Goal: Complete application form: Complete application form

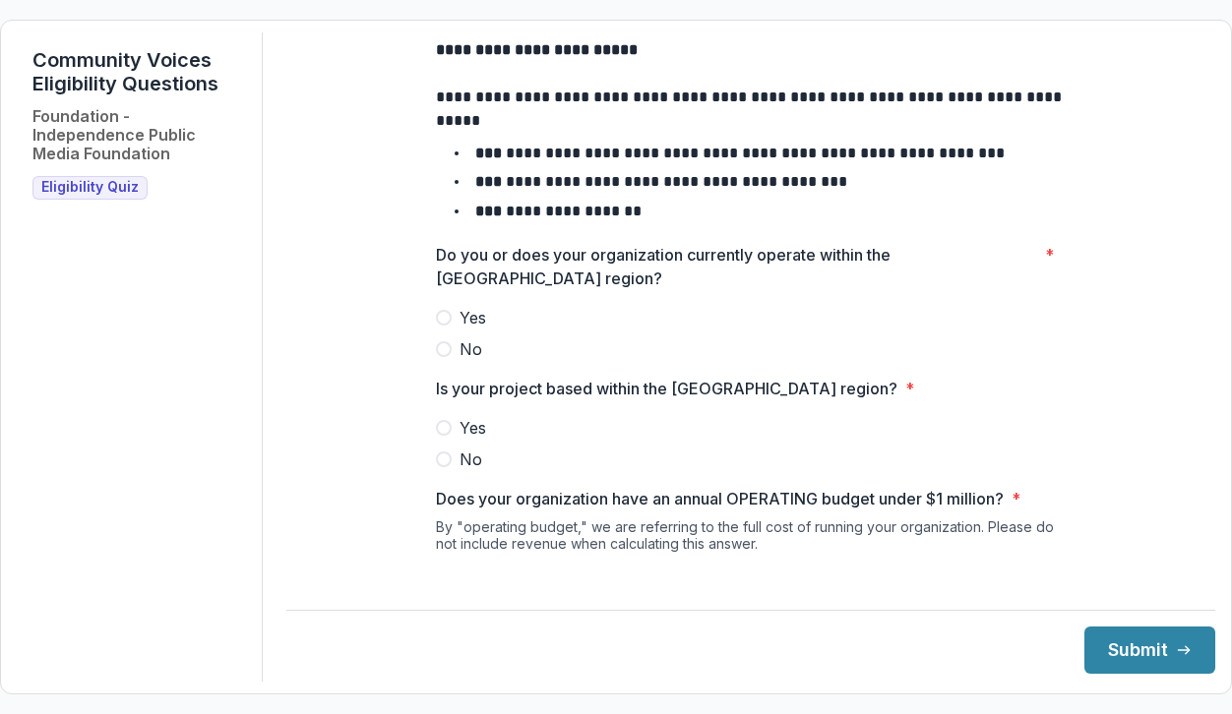
scroll to position [92, 0]
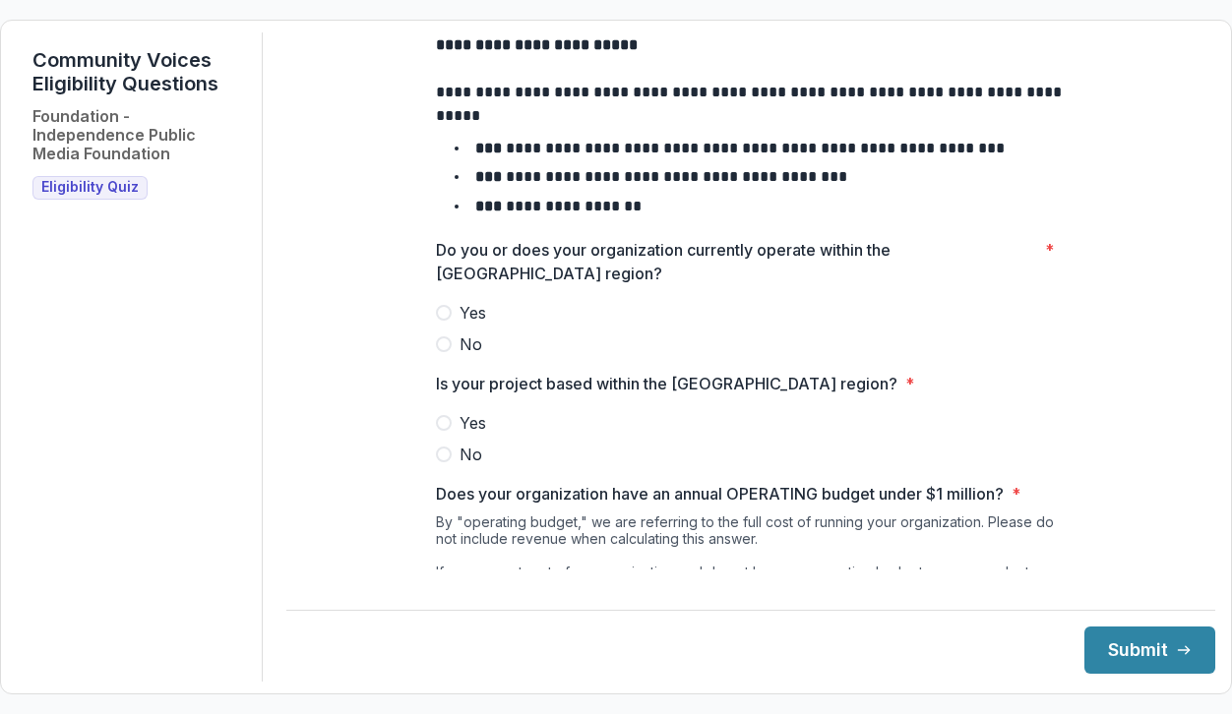
click at [449, 325] on label "Yes" at bounding box center [751, 313] width 630 height 24
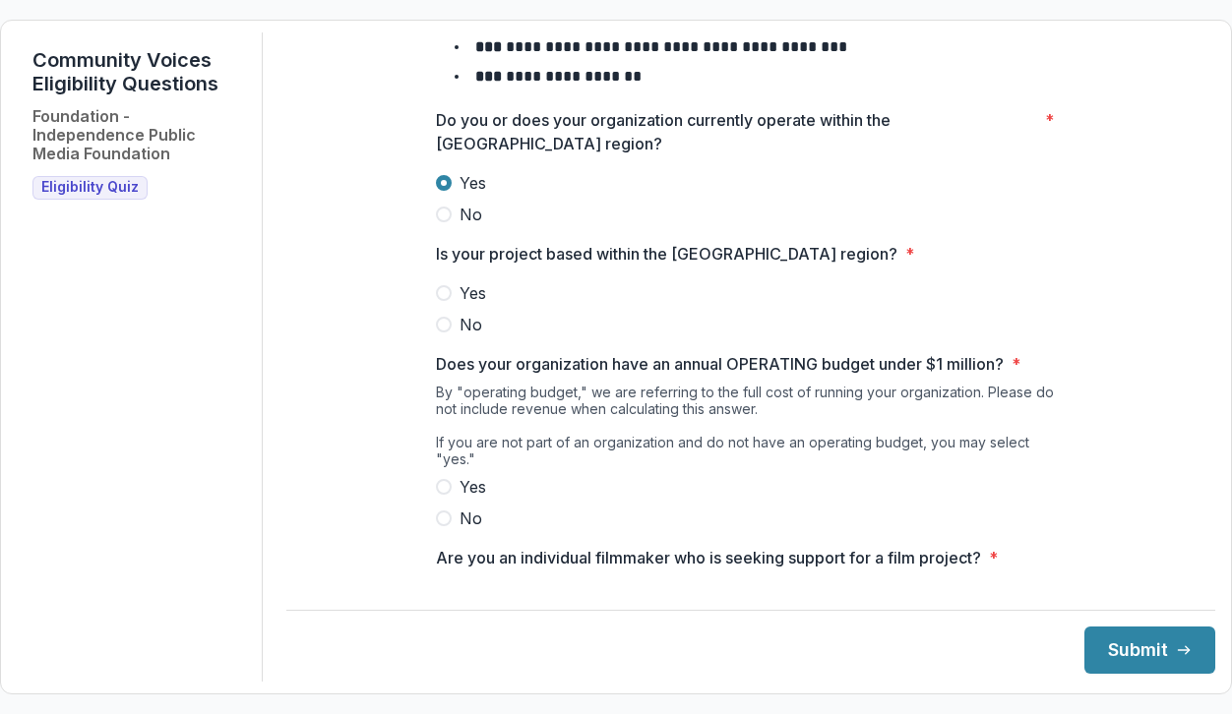
scroll to position [249, 0]
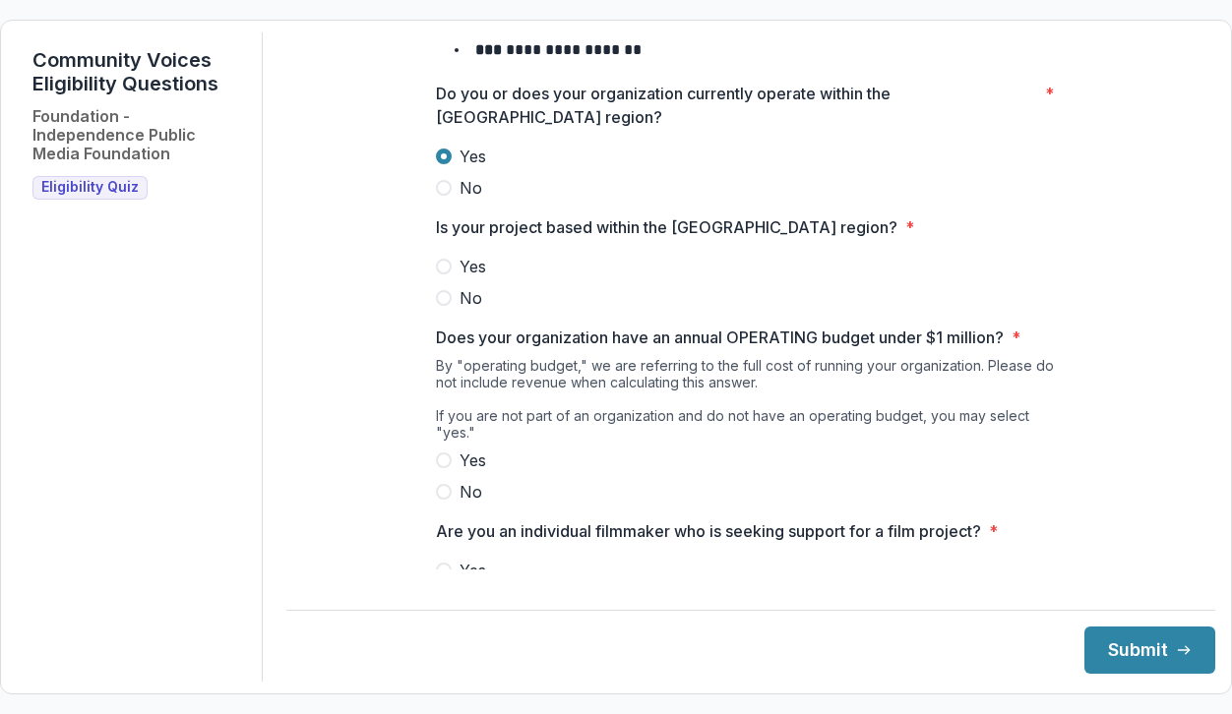
click at [441, 275] on span at bounding box center [444, 267] width 16 height 16
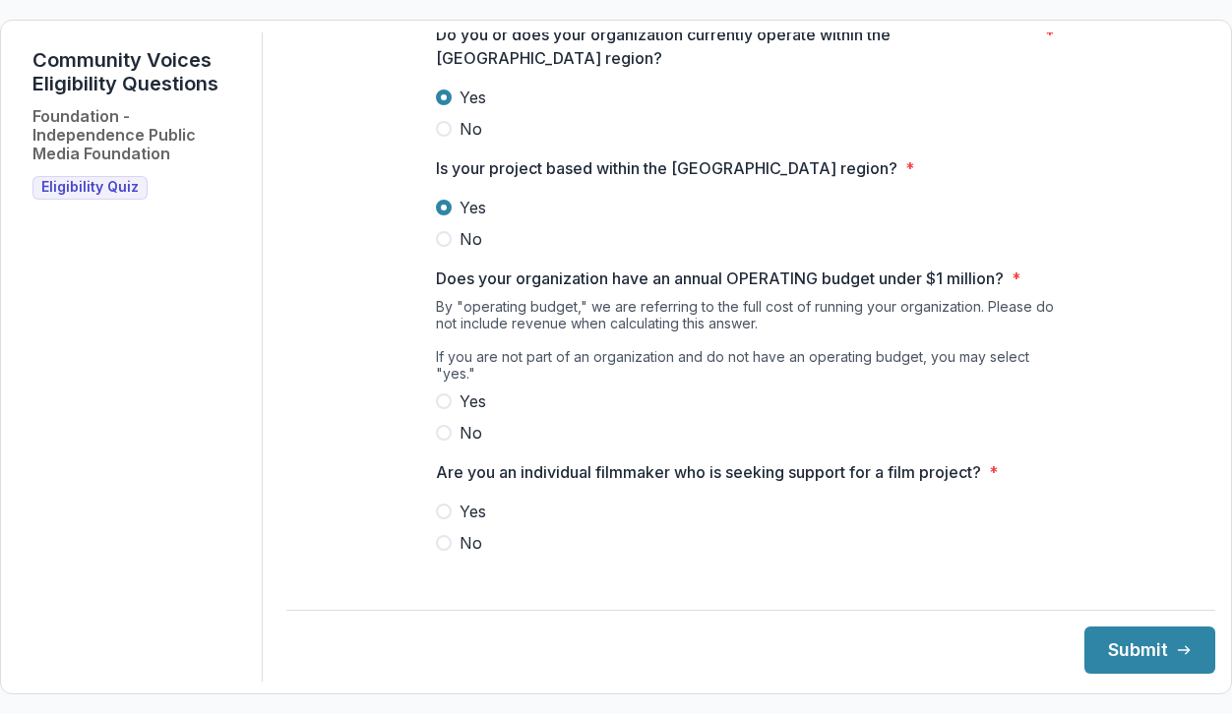
click at [445, 398] on span at bounding box center [444, 402] width 16 height 16
click at [447, 542] on span at bounding box center [444, 543] width 16 height 16
click at [1123, 659] on button "Submit" at bounding box center [1149, 650] width 131 height 47
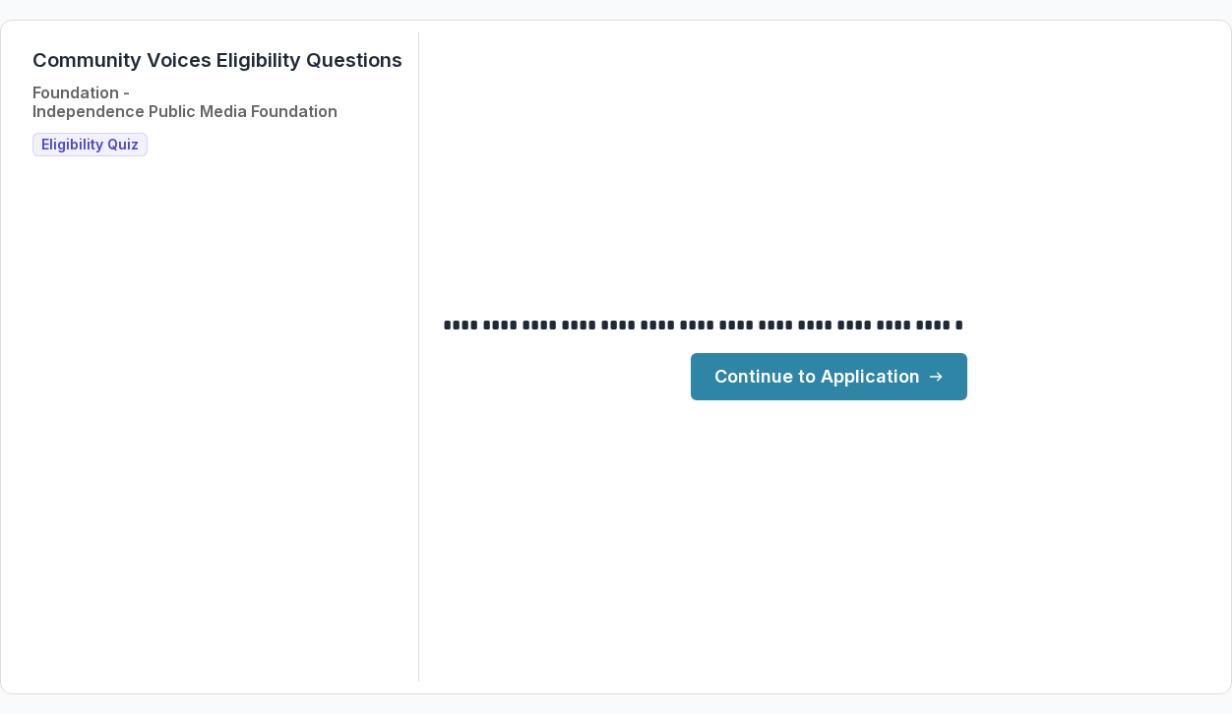
click at [897, 373] on link "Continue to Application" at bounding box center [829, 376] width 276 height 47
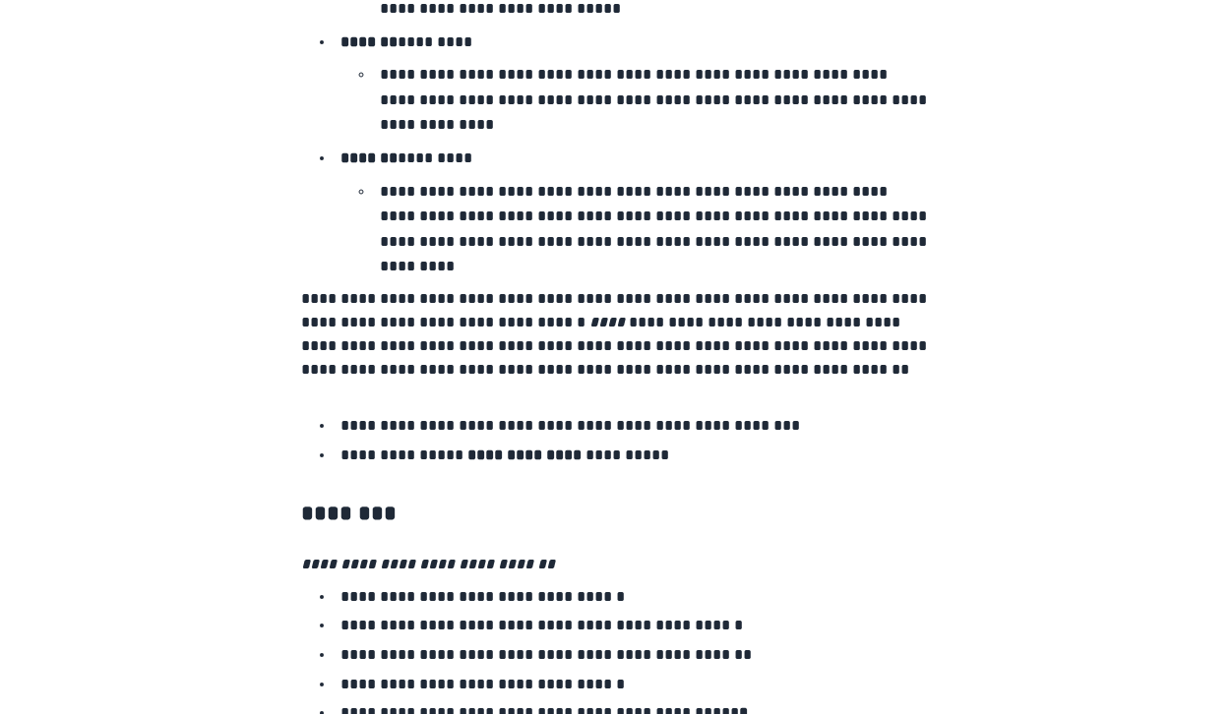
scroll to position [3373, 0]
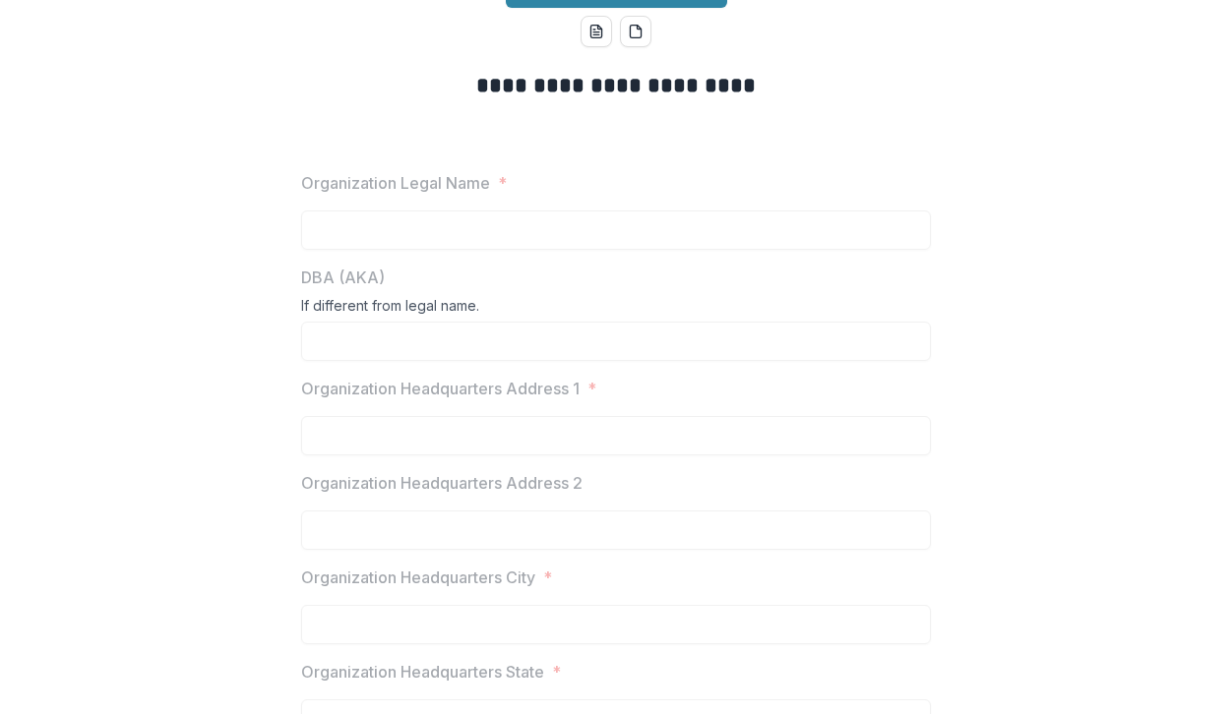
scroll to position [0, 0]
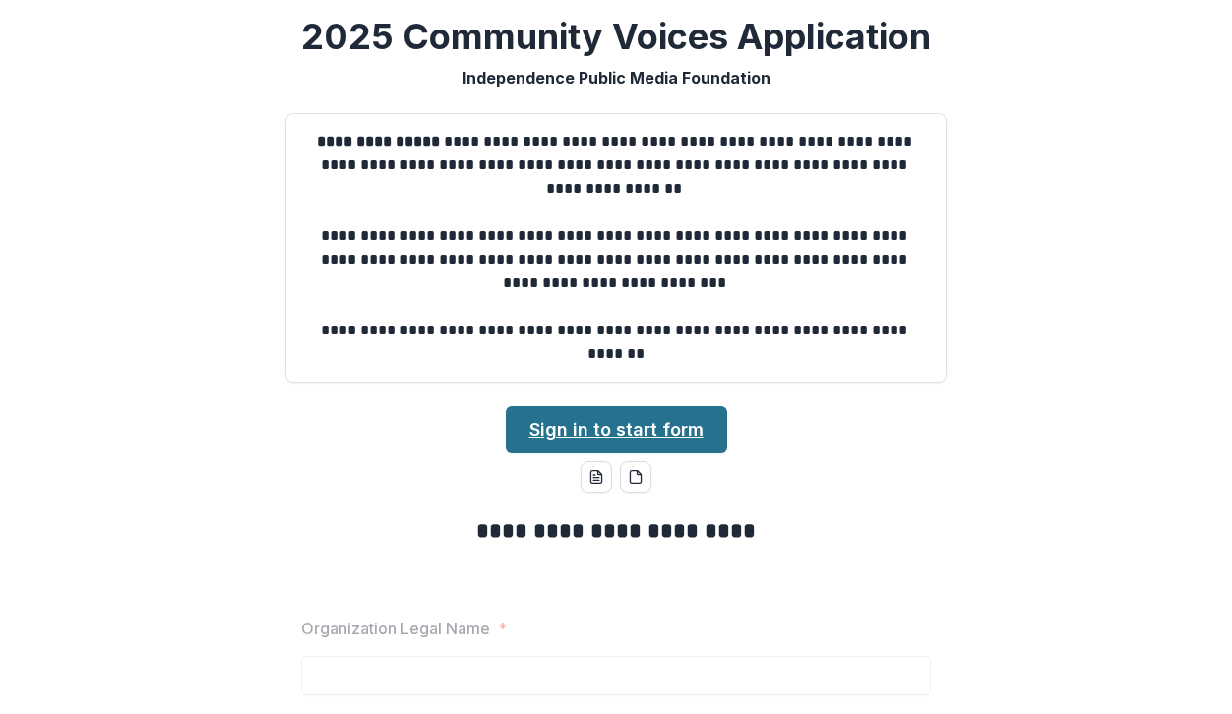
click at [604, 426] on link "Sign in to start form" at bounding box center [616, 429] width 221 height 47
